Goal: Task Accomplishment & Management: Use online tool/utility

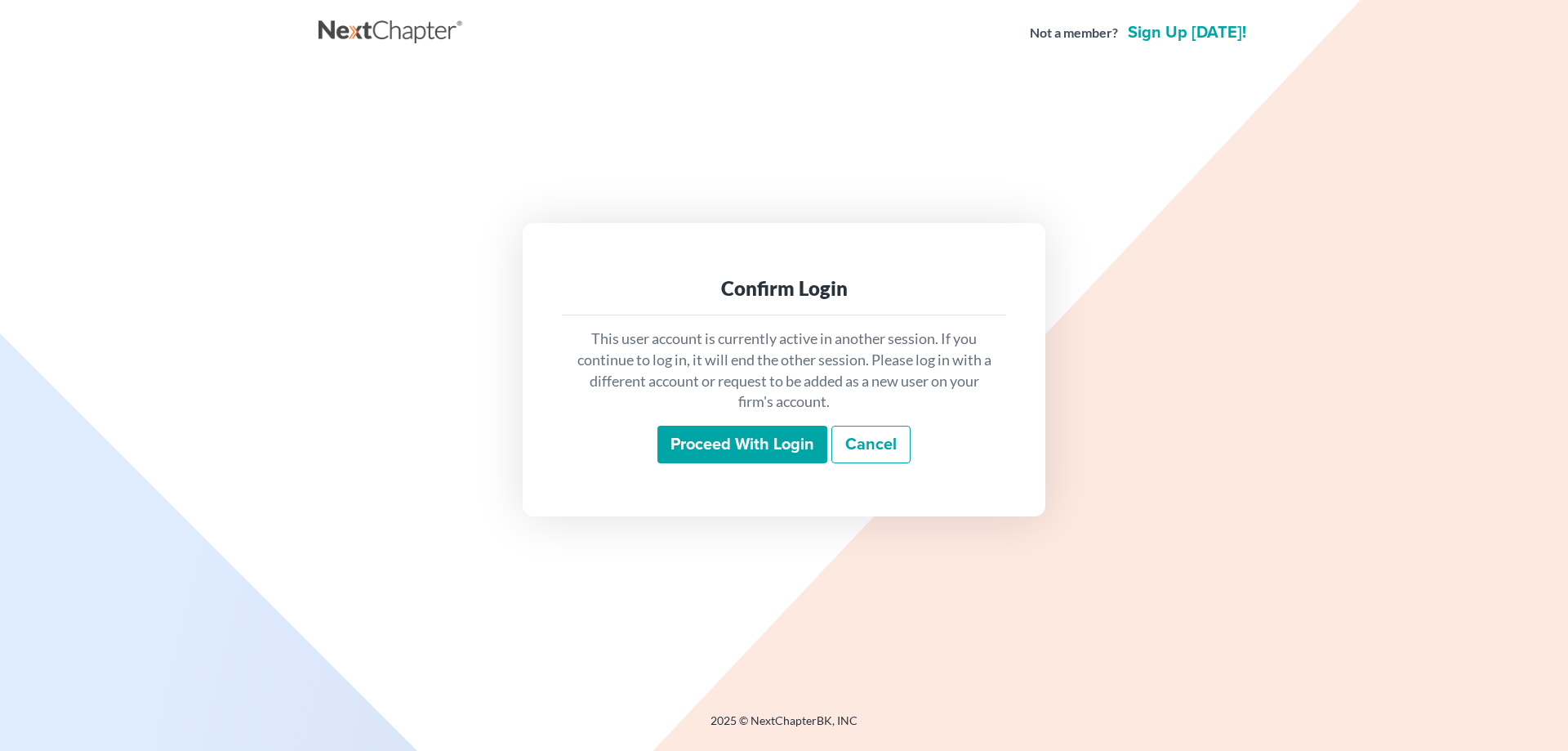
click at [733, 445] on input "Proceed with login" at bounding box center [742, 444] width 170 height 38
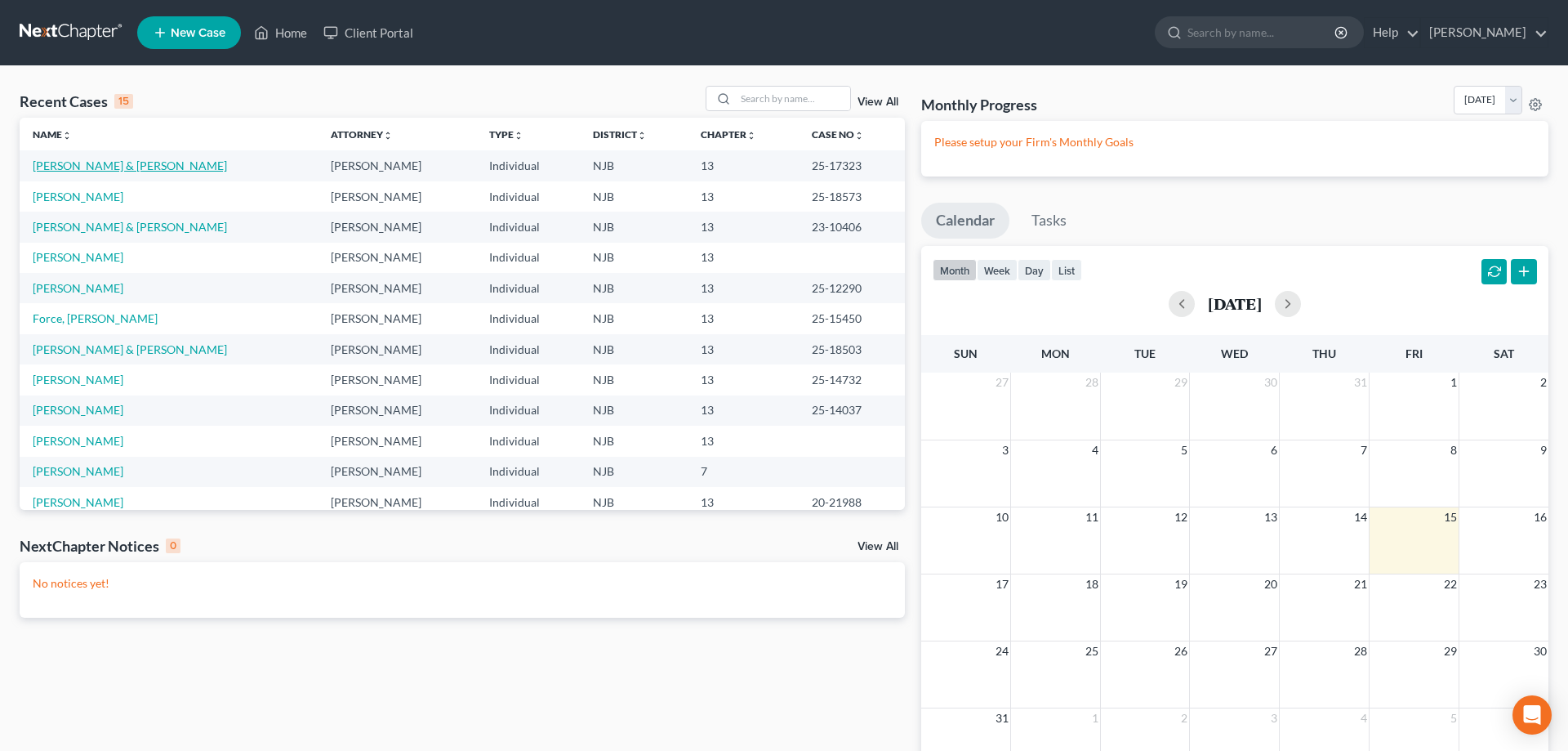
click at [120, 166] on link "Nunez, Krystle & Misael" at bounding box center [129, 166] width 195 height 14
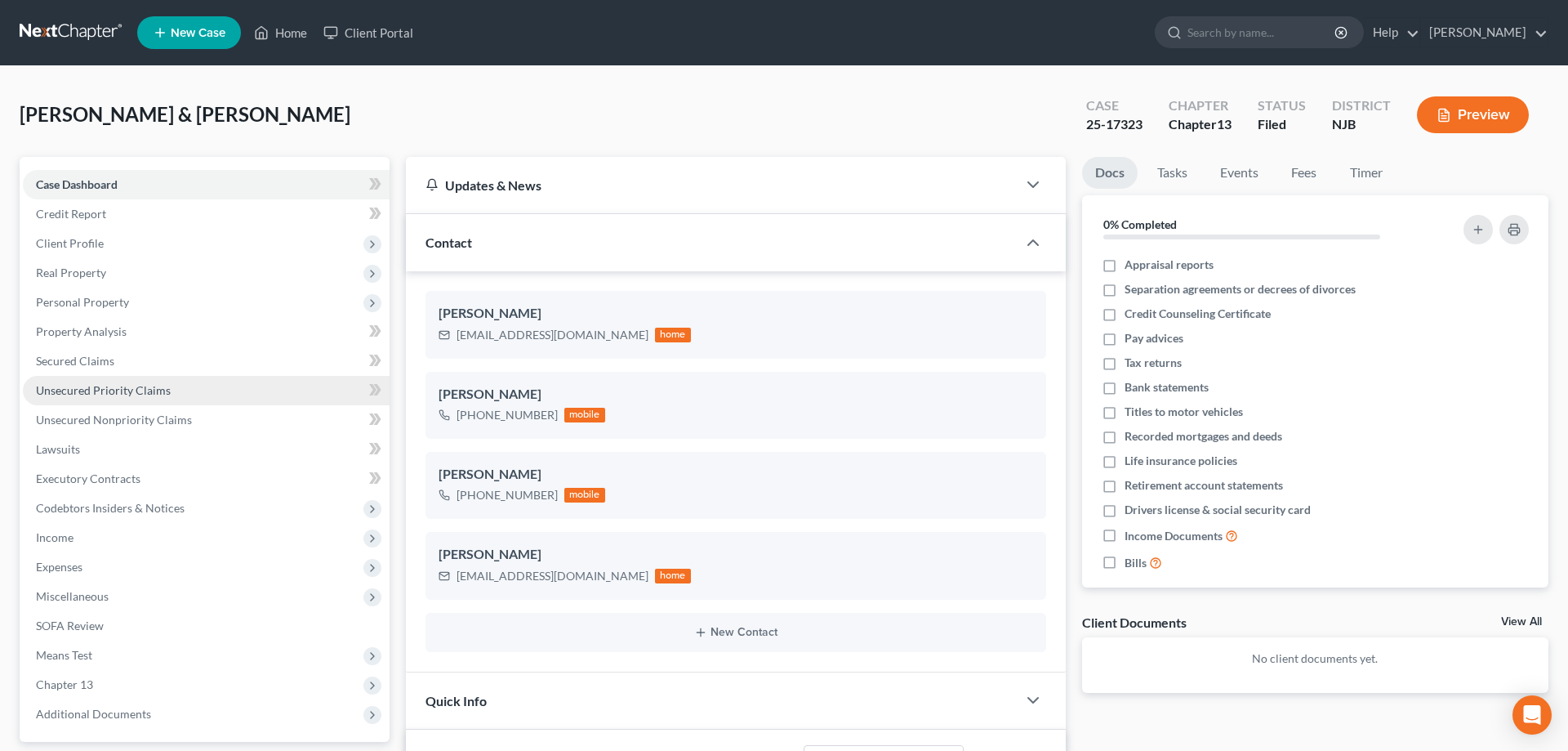
click at [119, 391] on span "Unsecured Priority Claims" at bounding box center [103, 390] width 135 height 14
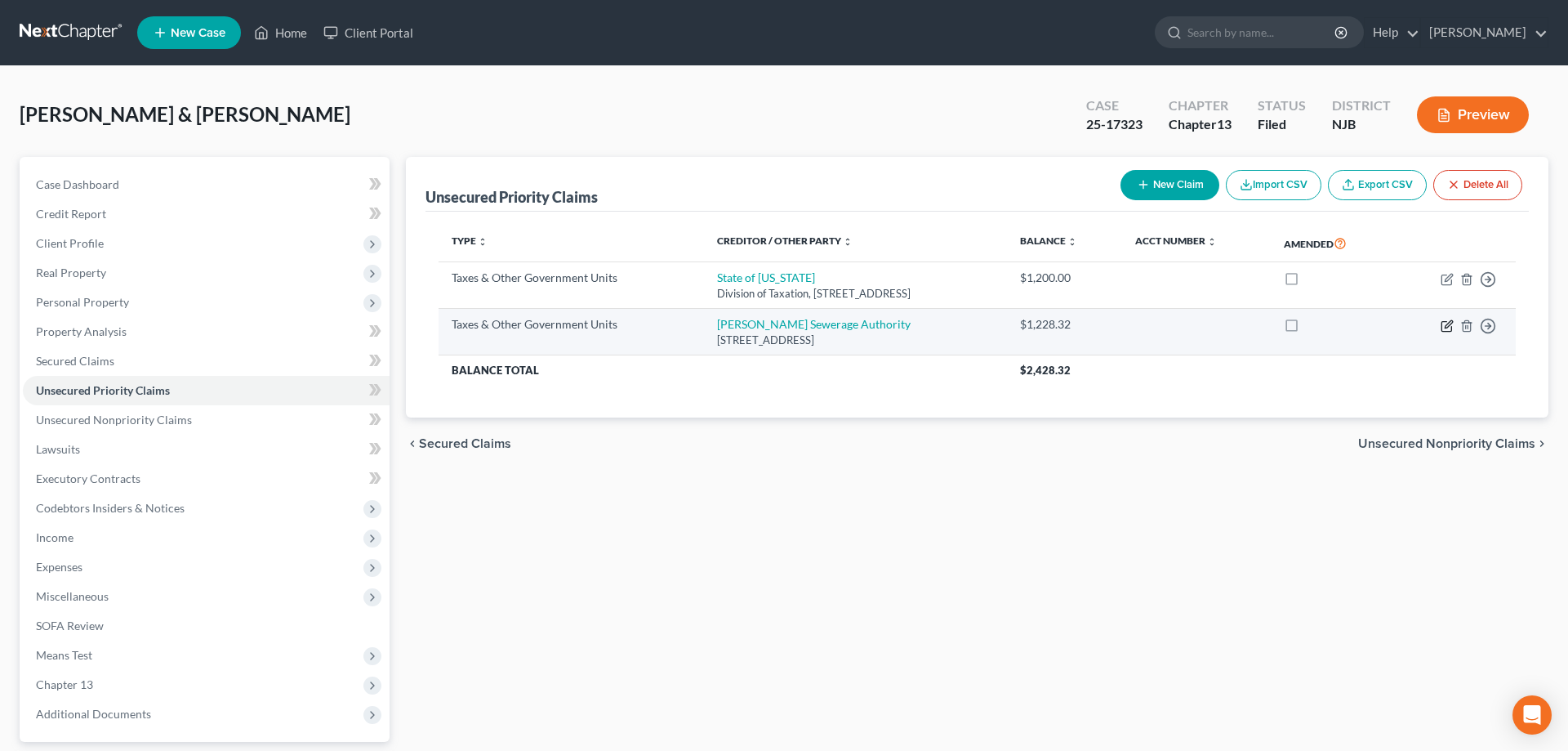
click at [1450, 326] on icon "button" at bounding box center [1446, 325] width 13 height 13
select select "1"
select select "33"
select select "2"
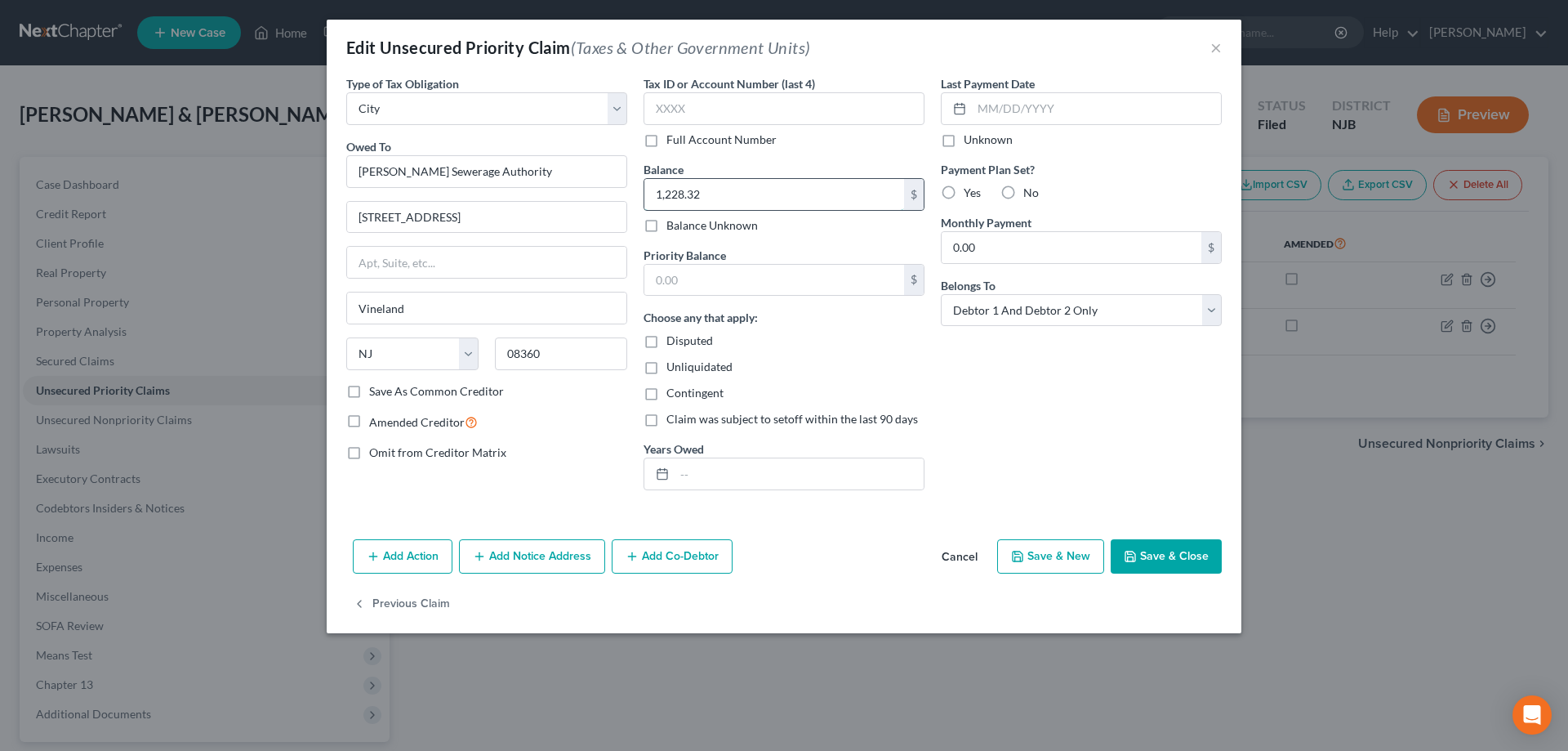
click at [721, 197] on input "1,228.32" at bounding box center [773, 194] width 260 height 31
click at [1183, 562] on button "Save & Close" at bounding box center [1166, 556] width 111 height 34
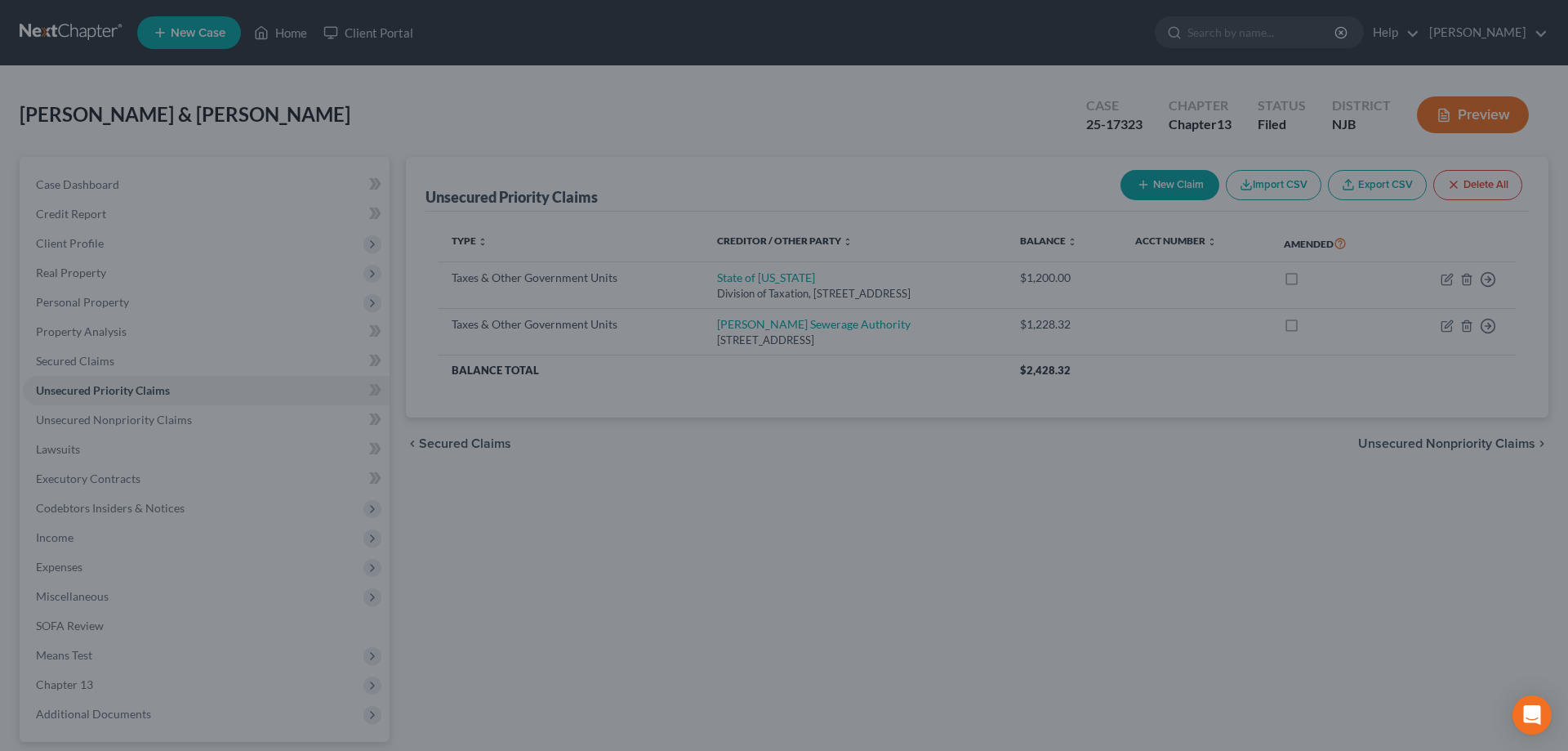
type input "1,229.00"
